Goal: Book appointment/travel/reservation

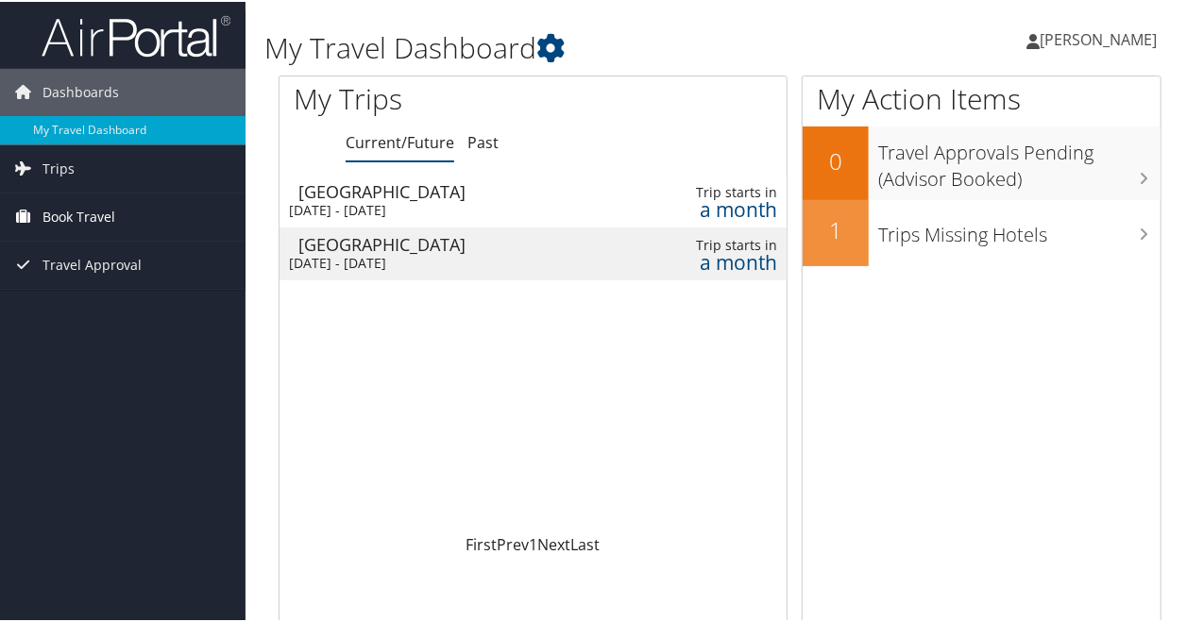
click at [89, 207] on span "Book Travel" at bounding box center [78, 215] width 73 height 47
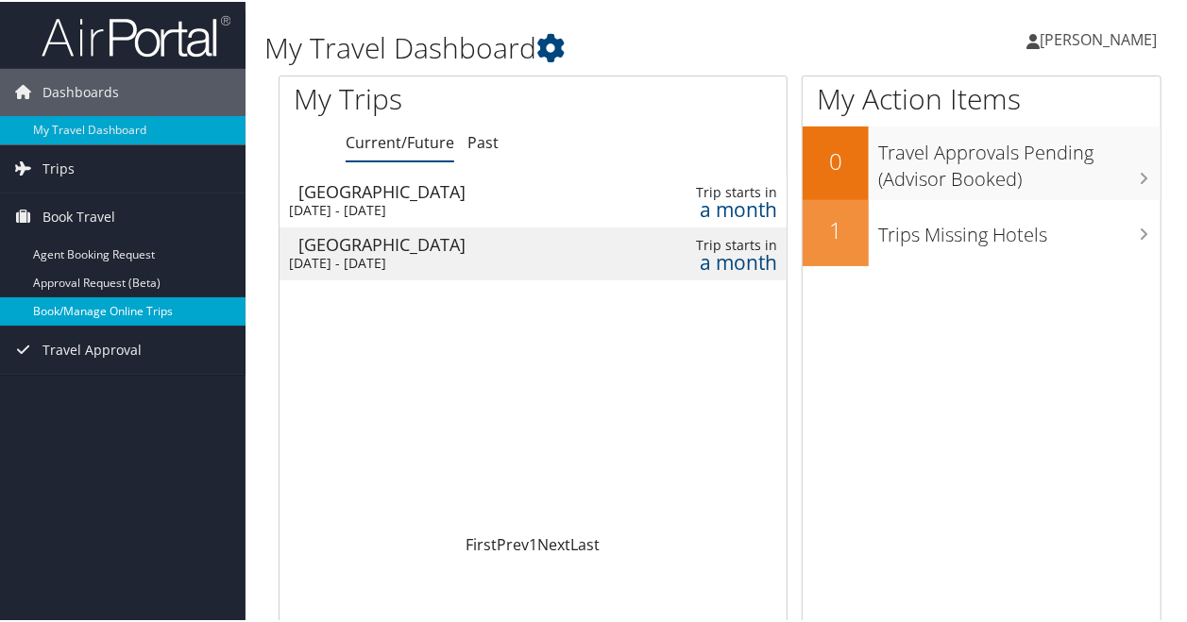
click at [93, 309] on link "Book/Manage Online Trips" at bounding box center [122, 309] width 245 height 28
